Goal: Transaction & Acquisition: Purchase product/service

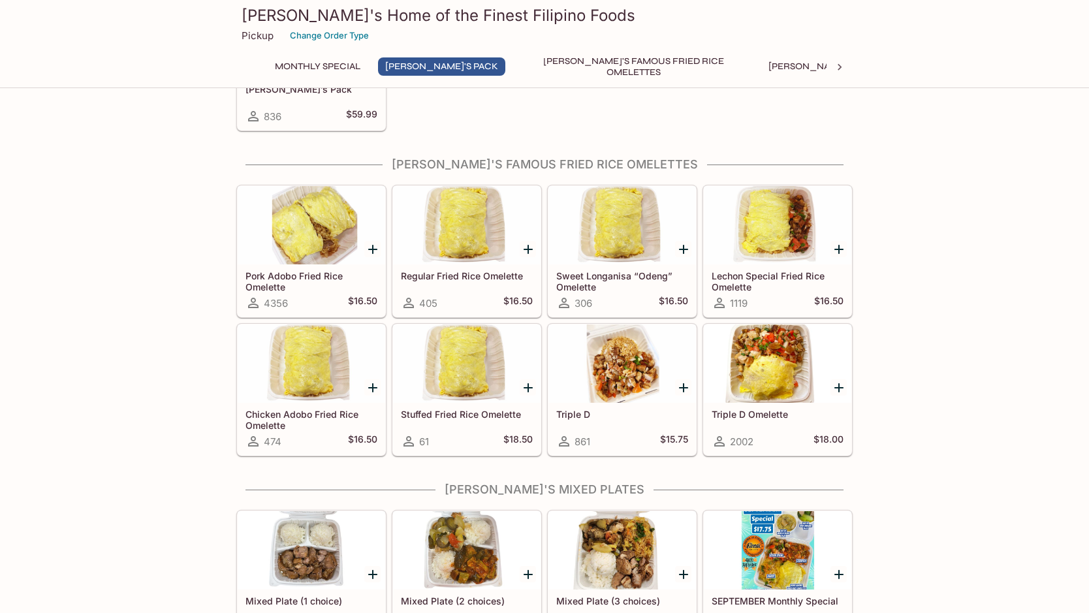
scroll to position [392, 0]
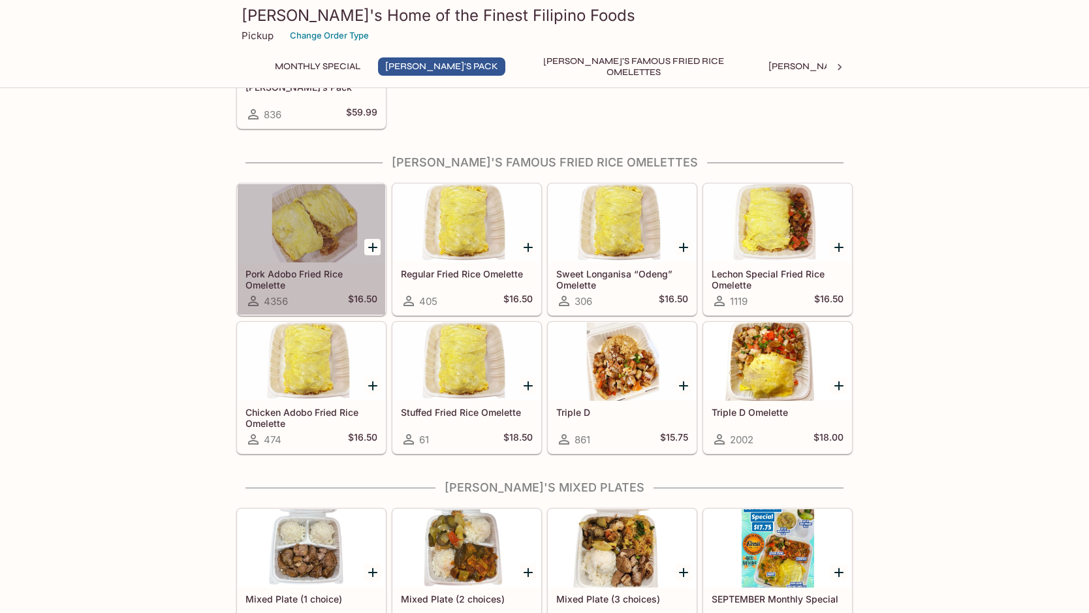
click at [279, 198] on div at bounding box center [312, 223] width 148 height 78
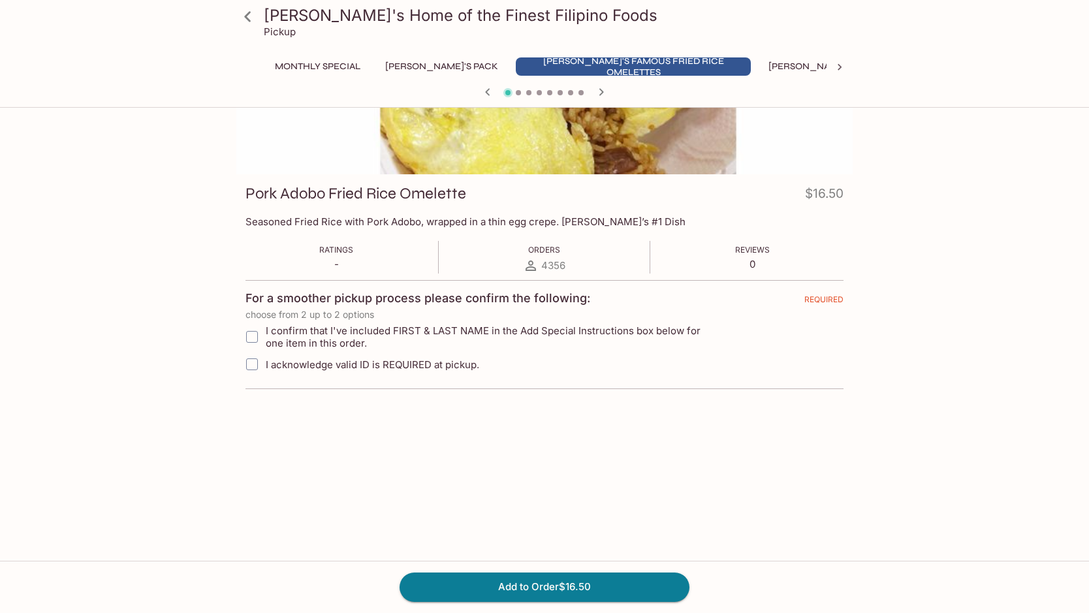
scroll to position [113, 0]
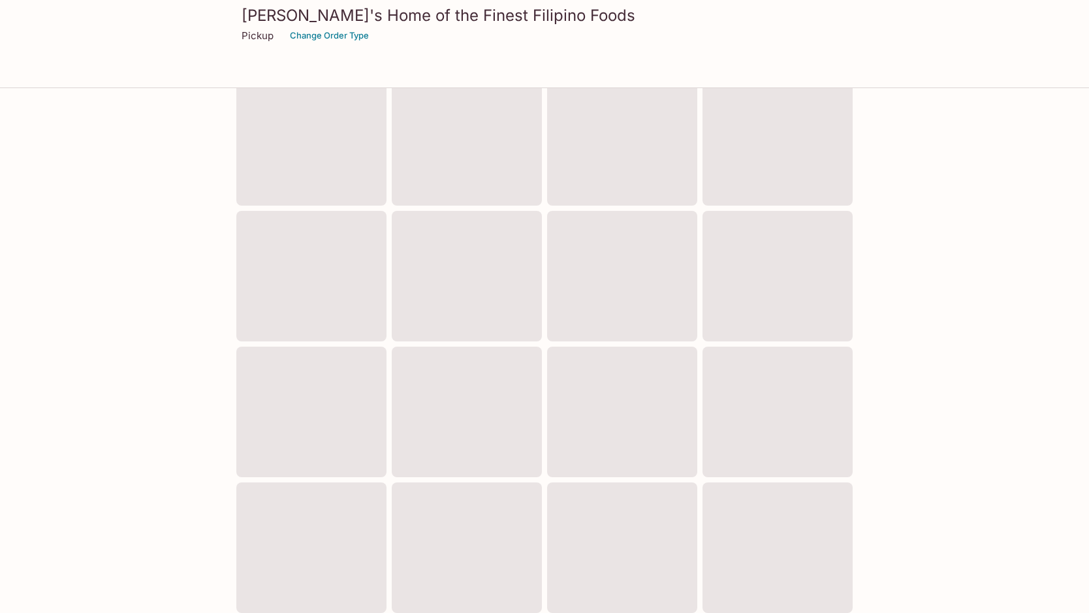
scroll to position [328, 0]
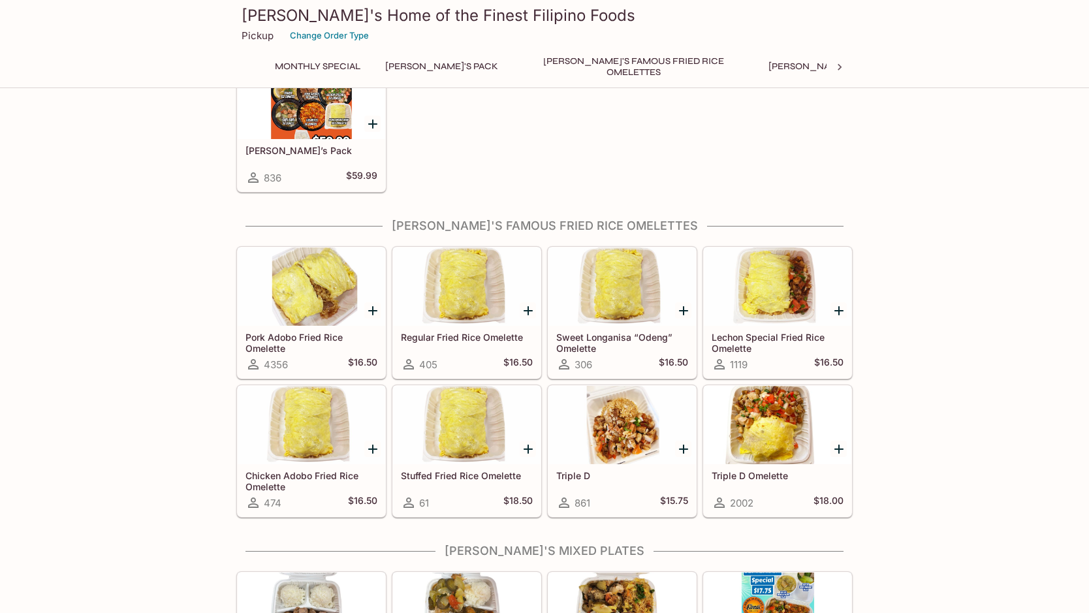
click at [615, 264] on div at bounding box center [622, 286] width 148 height 78
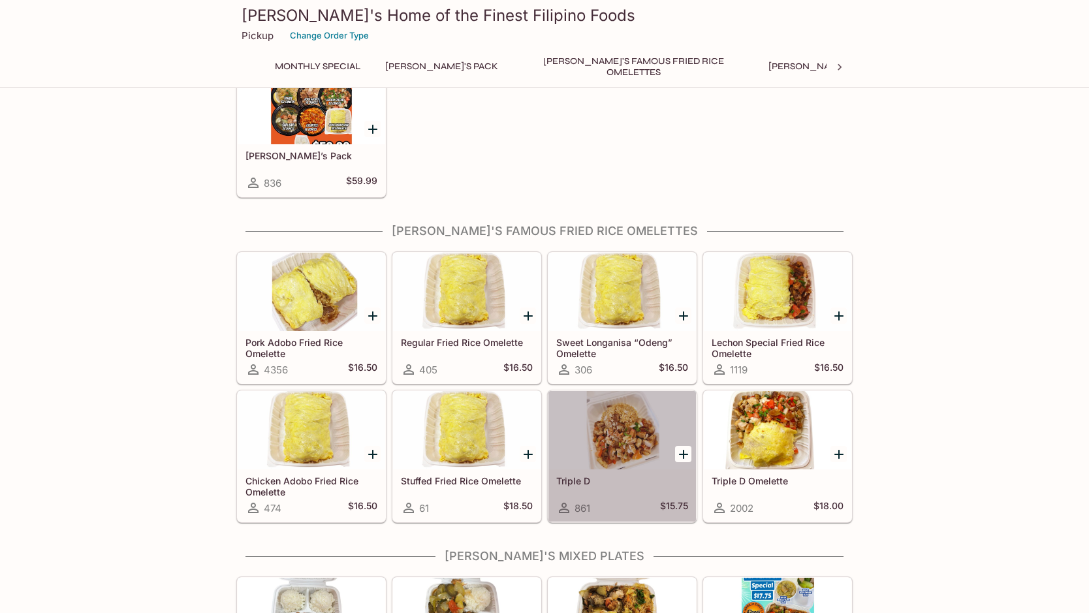
click at [583, 416] on div at bounding box center [622, 430] width 148 height 78
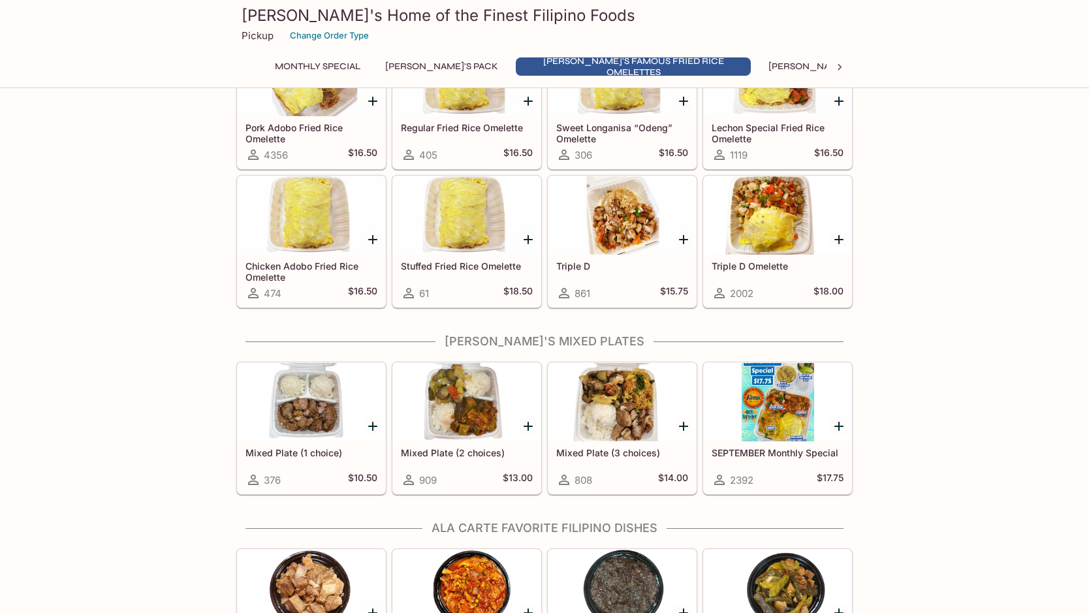
scroll to position [579, 0]
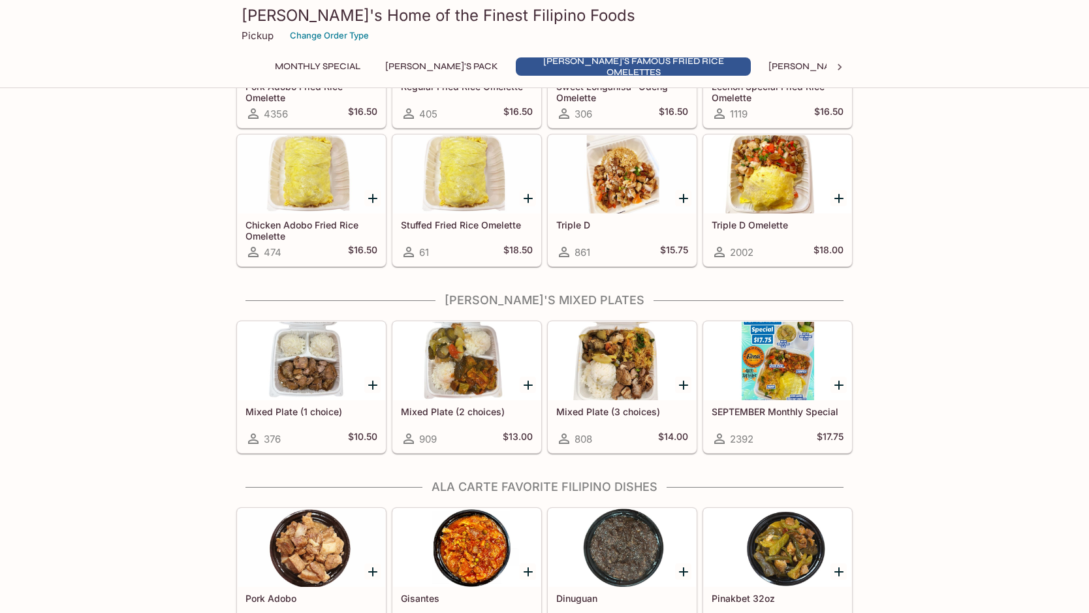
click at [296, 364] on div at bounding box center [312, 361] width 148 height 78
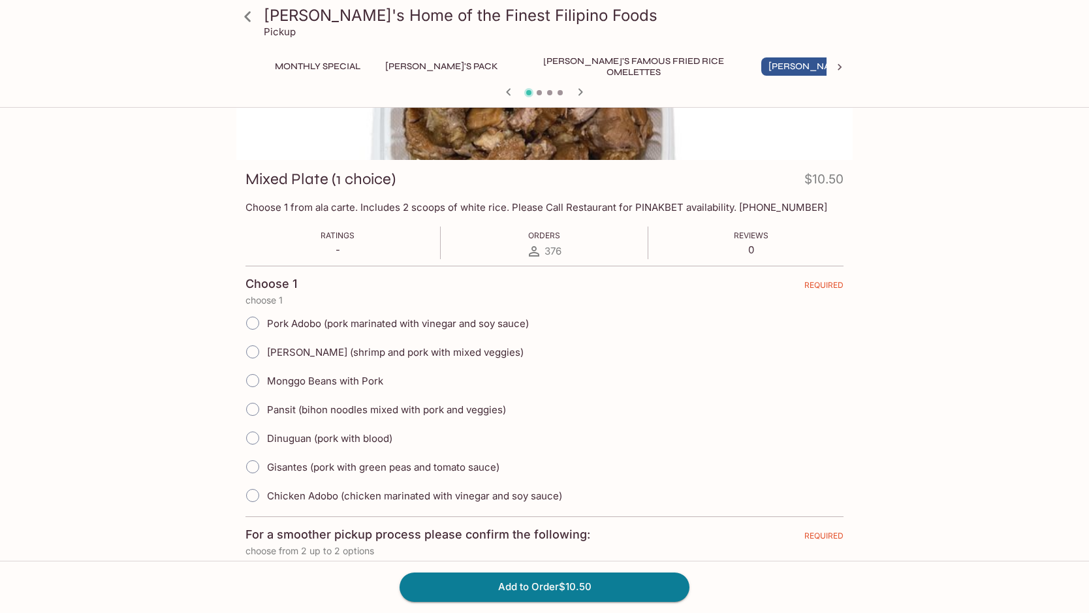
scroll to position [131, 0]
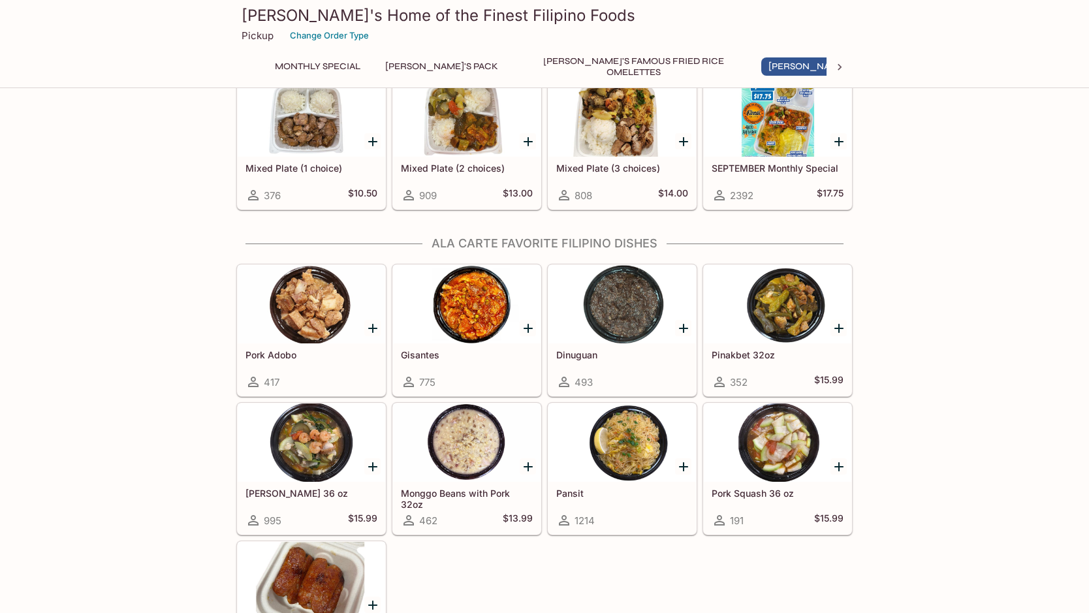
scroll to position [850, 0]
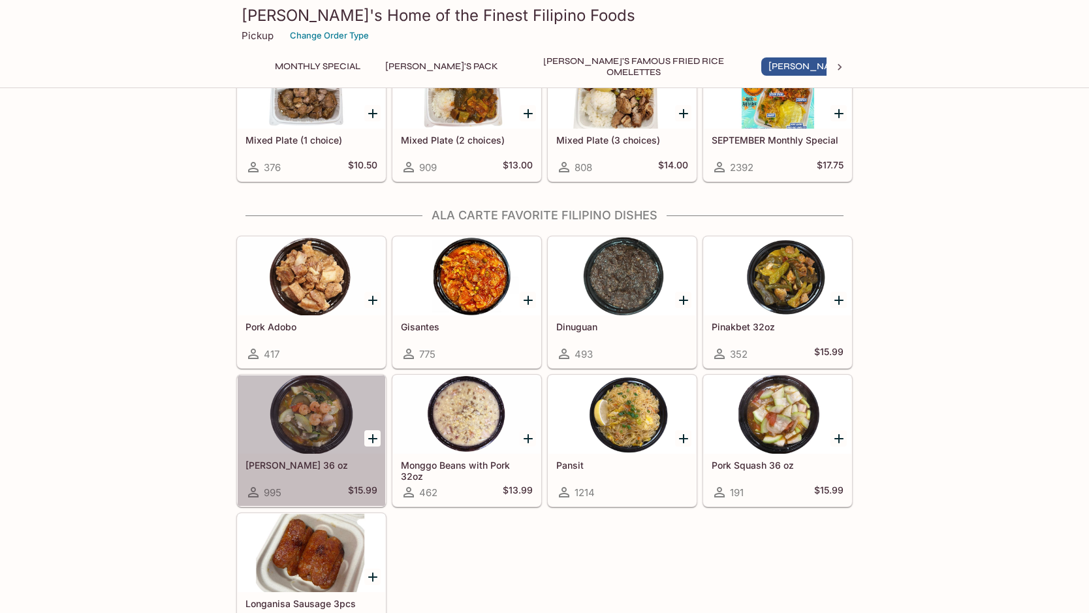
click at [282, 407] on div at bounding box center [312, 414] width 148 height 78
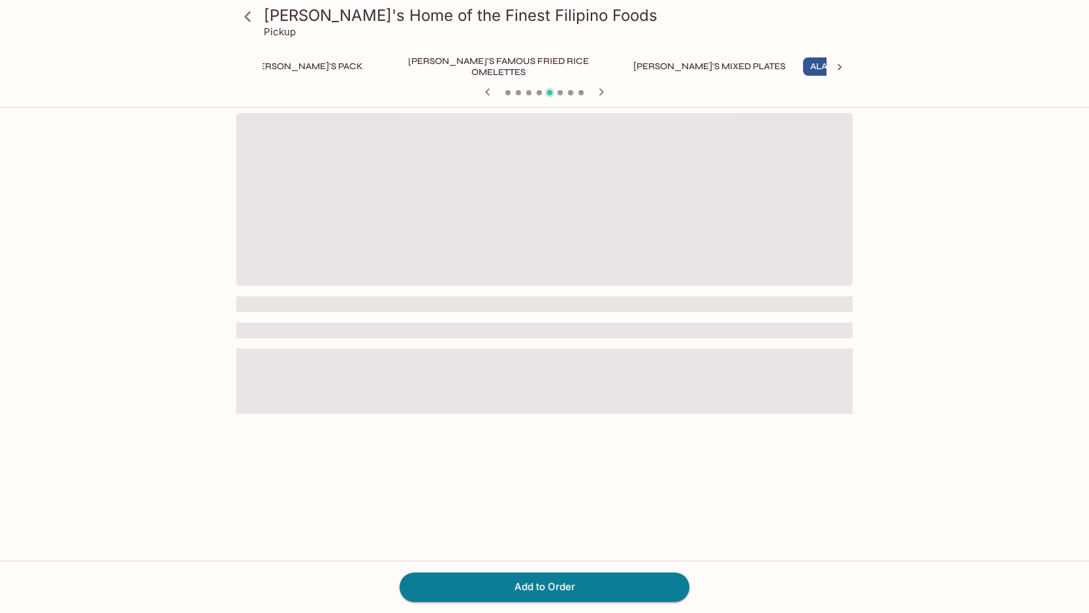
scroll to position [0, 175]
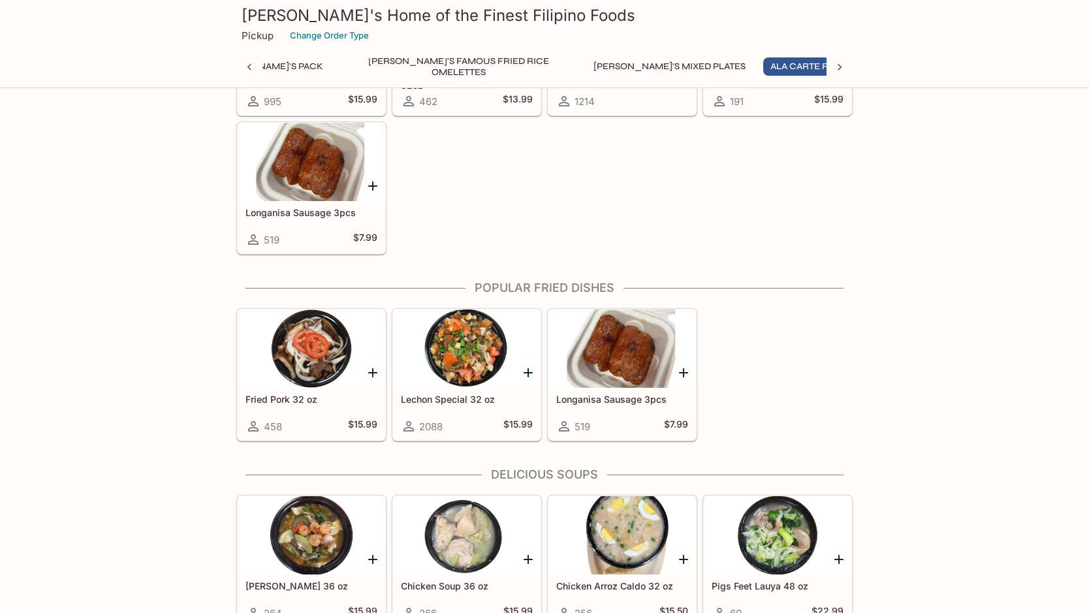
scroll to position [1242, 0]
click at [305, 178] on div at bounding box center [312, 161] width 148 height 78
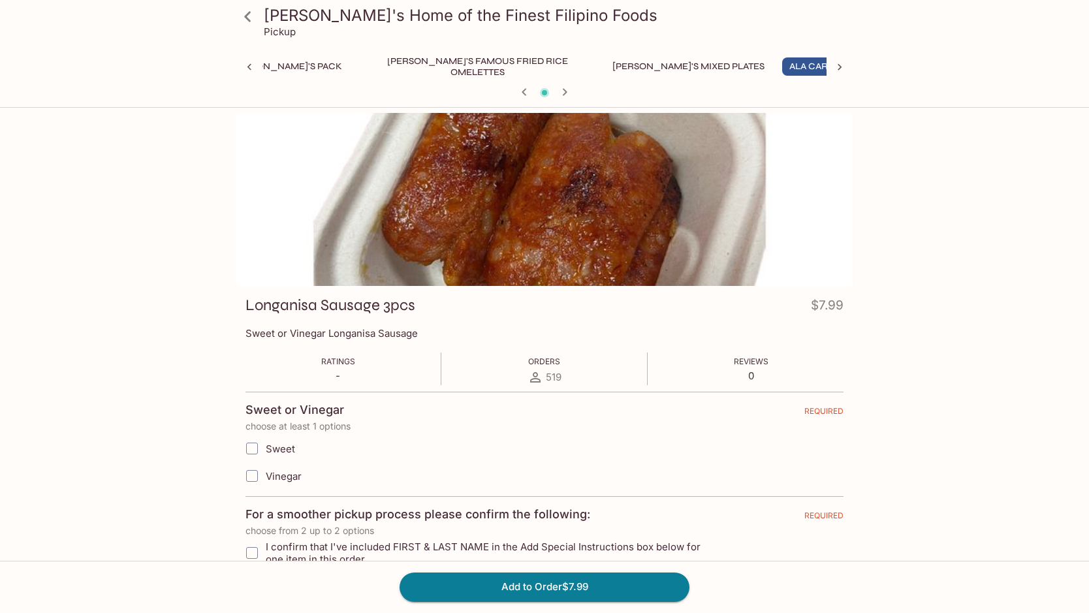
scroll to position [0, 175]
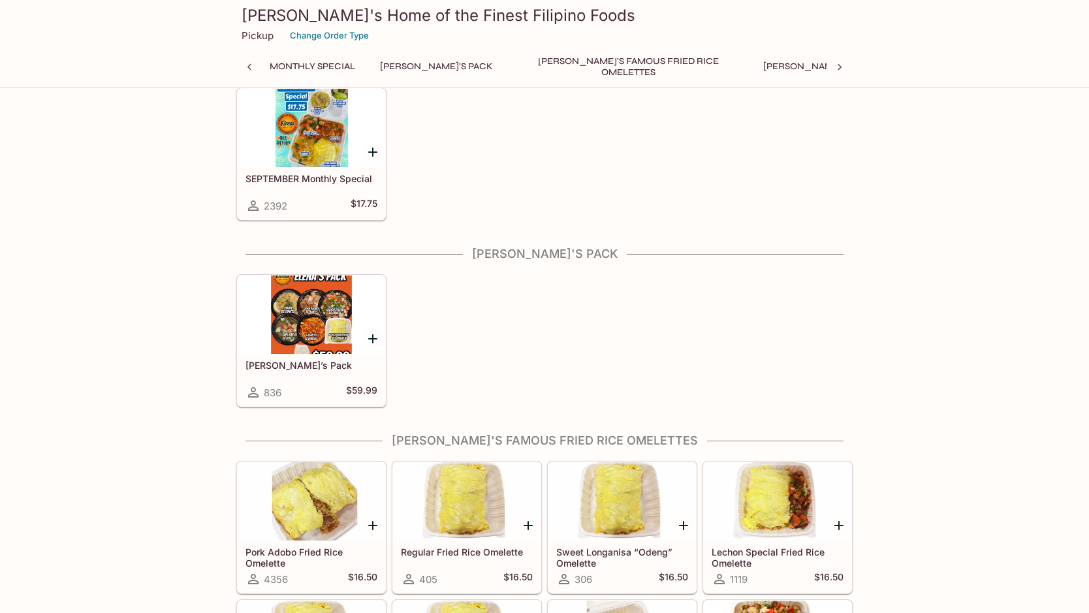
scroll to position [392, 0]
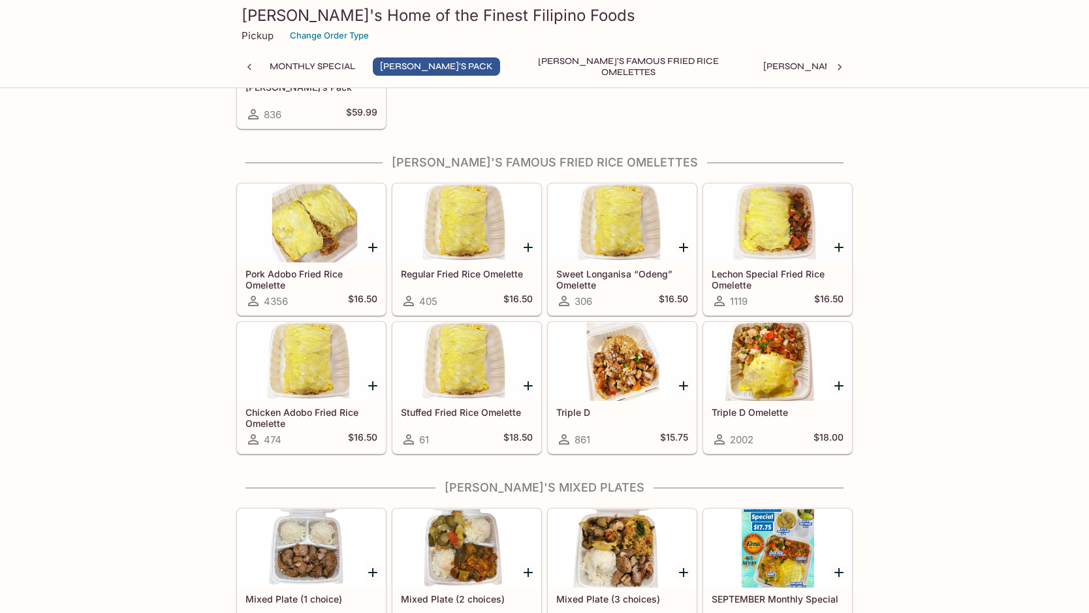
click at [758, 217] on div at bounding box center [778, 223] width 148 height 78
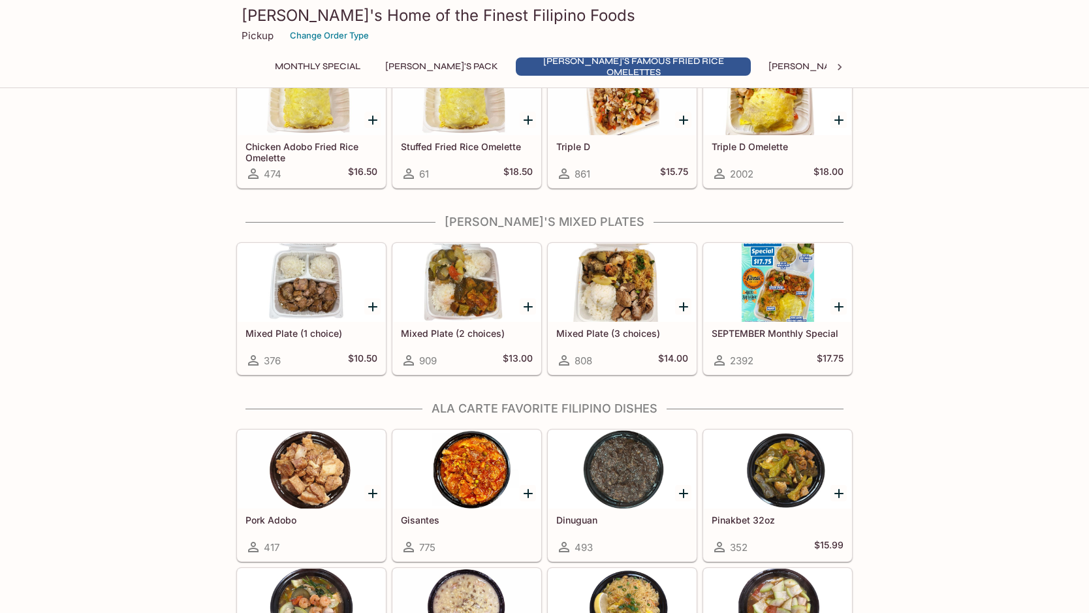
scroll to position [783, 0]
